Goal: Task Accomplishment & Management: Use online tool/utility

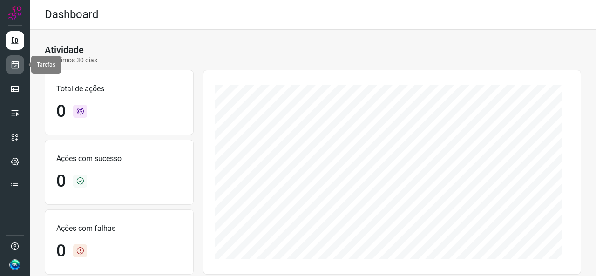
click at [8, 60] on link at bounding box center [15, 64] width 19 height 19
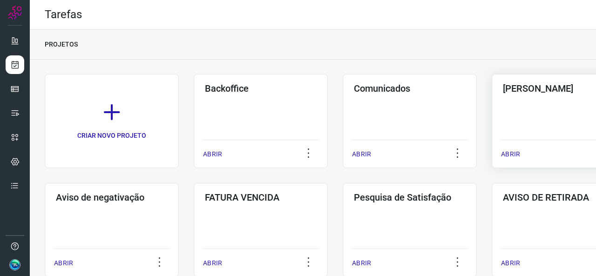
click at [525, 107] on div "Pós Serviço ABRIR" at bounding box center [559, 121] width 134 height 94
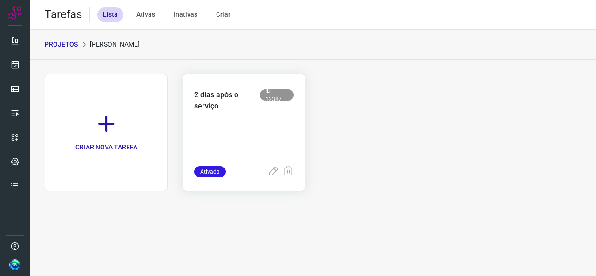
click at [258, 150] on p at bounding box center [244, 143] width 100 height 47
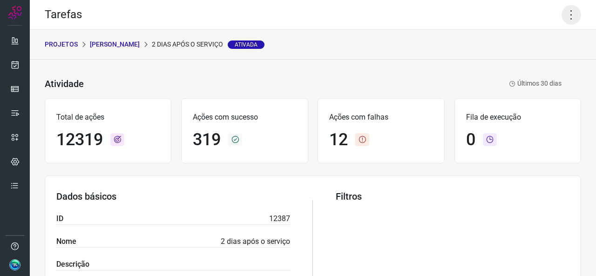
click at [563, 17] on icon at bounding box center [571, 15] width 20 height 20
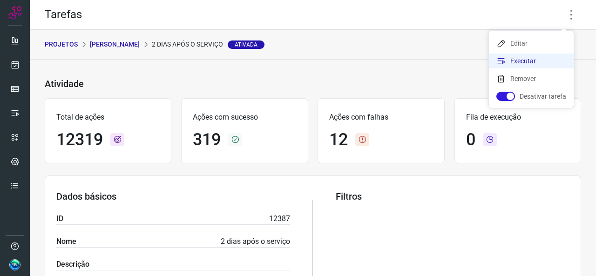
click at [513, 57] on li "Executar" at bounding box center [531, 61] width 85 height 15
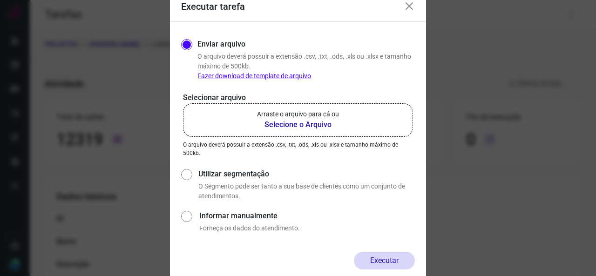
click at [298, 121] on b "Selecione o Arquivo" at bounding box center [298, 124] width 82 height 11
click at [0, 0] on input "Arraste o arquivo para cá ou Selecione o Arquivo" at bounding box center [0, 0] width 0 height 0
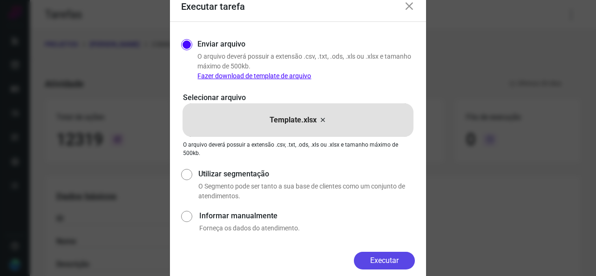
click at [372, 260] on button "Executar" at bounding box center [384, 261] width 61 height 18
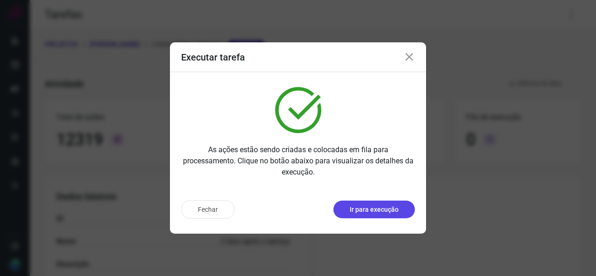
click at [374, 205] on p "Ir para execução" at bounding box center [374, 210] width 49 height 10
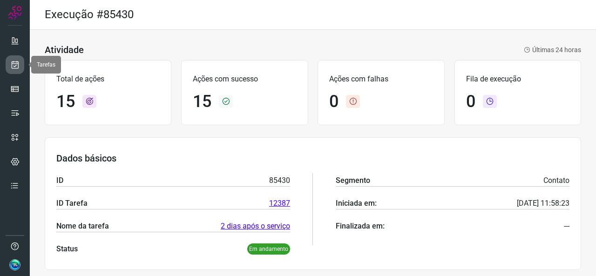
click at [16, 74] on link at bounding box center [15, 64] width 19 height 19
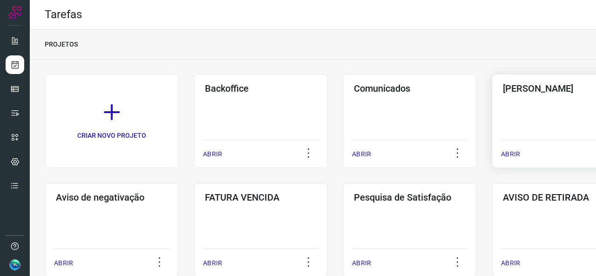
click at [520, 117] on div "Pós Serviço ABRIR" at bounding box center [559, 121] width 134 height 94
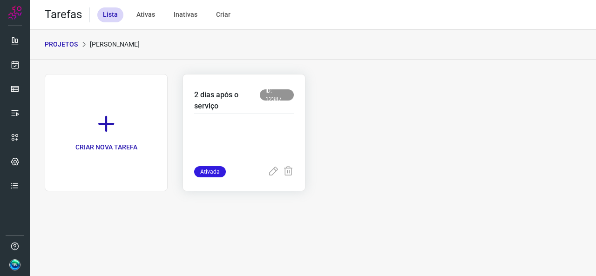
click at [240, 118] on div at bounding box center [244, 140] width 100 height 52
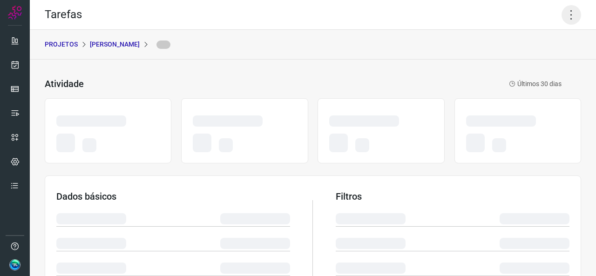
click at [565, 11] on icon at bounding box center [571, 15] width 20 height 20
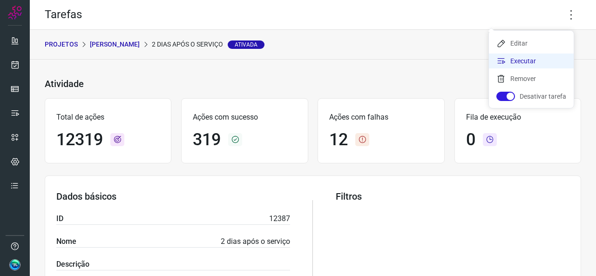
click at [520, 62] on li "Executar" at bounding box center [531, 61] width 85 height 15
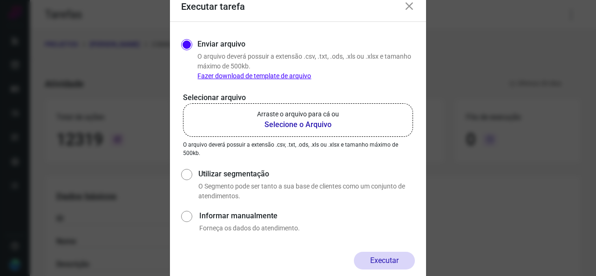
click at [279, 123] on b "Selecione o Arquivo" at bounding box center [298, 124] width 82 height 11
click at [0, 0] on input "Arraste o arquivo para cá ou Selecione o Arquivo" at bounding box center [0, 0] width 0 height 0
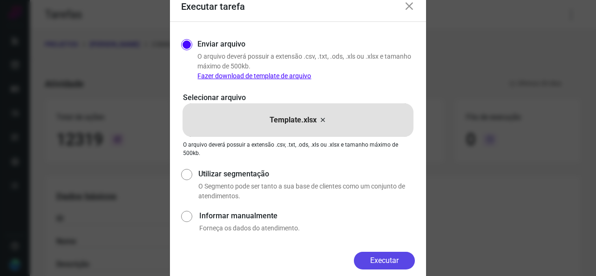
click at [372, 262] on button "Executar" at bounding box center [384, 261] width 61 height 18
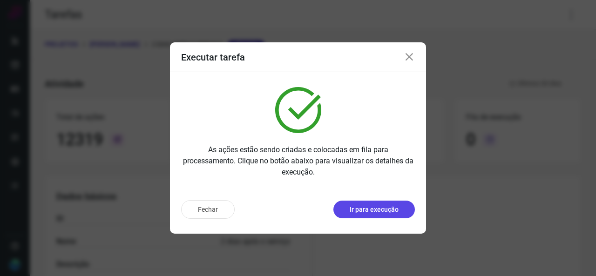
click at [368, 213] on p "Ir para execução" at bounding box center [374, 210] width 49 height 10
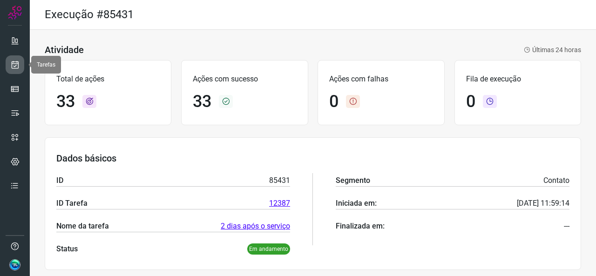
click at [9, 57] on link at bounding box center [15, 64] width 19 height 19
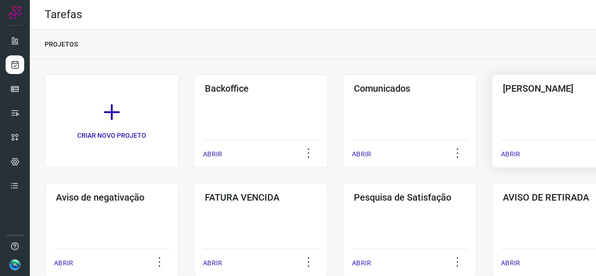
click at [543, 113] on div "Pós Serviço ABRIR" at bounding box center [559, 121] width 134 height 94
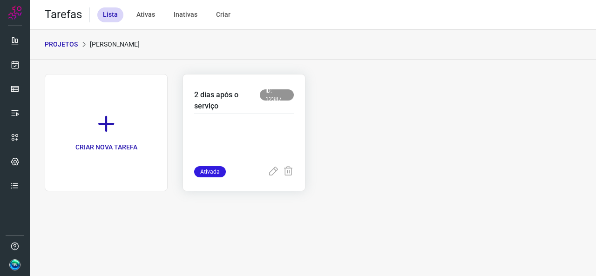
click at [255, 166] on div "Ativada" at bounding box center [244, 171] width 100 height 11
click at [260, 132] on p at bounding box center [244, 143] width 100 height 47
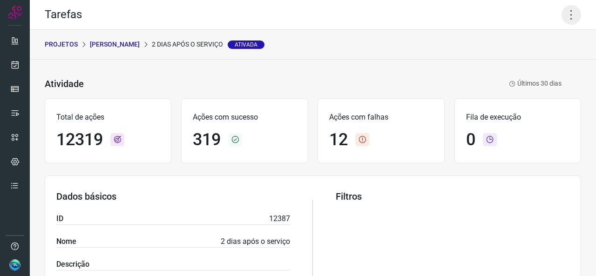
click at [562, 22] on icon at bounding box center [571, 15] width 20 height 20
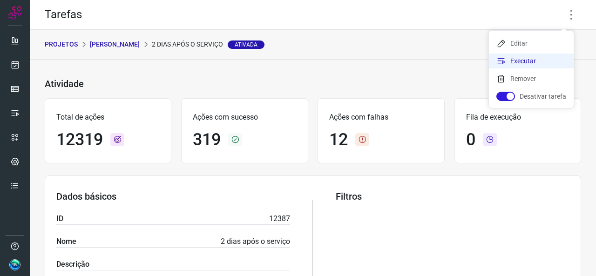
click at [499, 59] on icon at bounding box center [500, 60] width 9 height 9
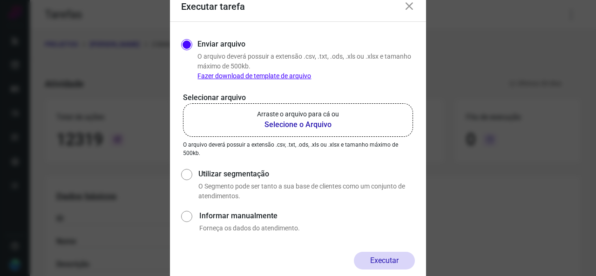
click at [296, 121] on b "Selecione o Arquivo" at bounding box center [298, 124] width 82 height 11
click at [0, 0] on input "Arraste o arquivo para cá ou Selecione o Arquivo" at bounding box center [0, 0] width 0 height 0
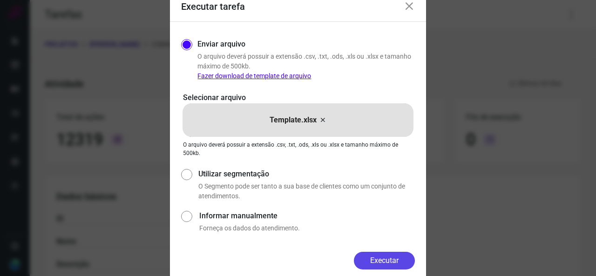
click at [379, 265] on button "Executar" at bounding box center [384, 261] width 61 height 18
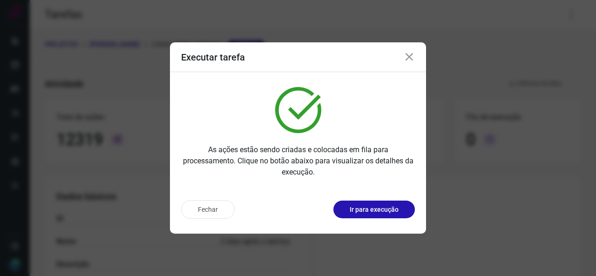
click at [358, 198] on div "Fechar Ir para execução" at bounding box center [298, 213] width 256 height 41
click at [357, 207] on p "Ir para execução" at bounding box center [374, 210] width 49 height 10
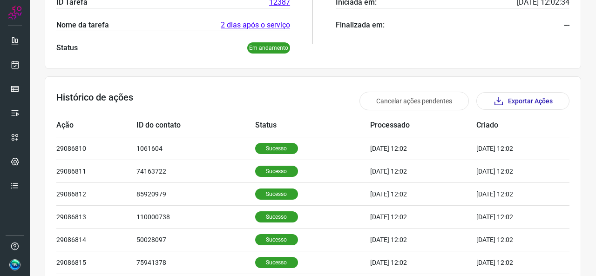
click at [325, 170] on tbody "29086810 1061604 Sucesso [DATE] 12:02 [DATE] 12:02 Detalhes da ação: Resultado …" at bounding box center [312, 251] width 513 height 228
